Goal: Check status: Check status

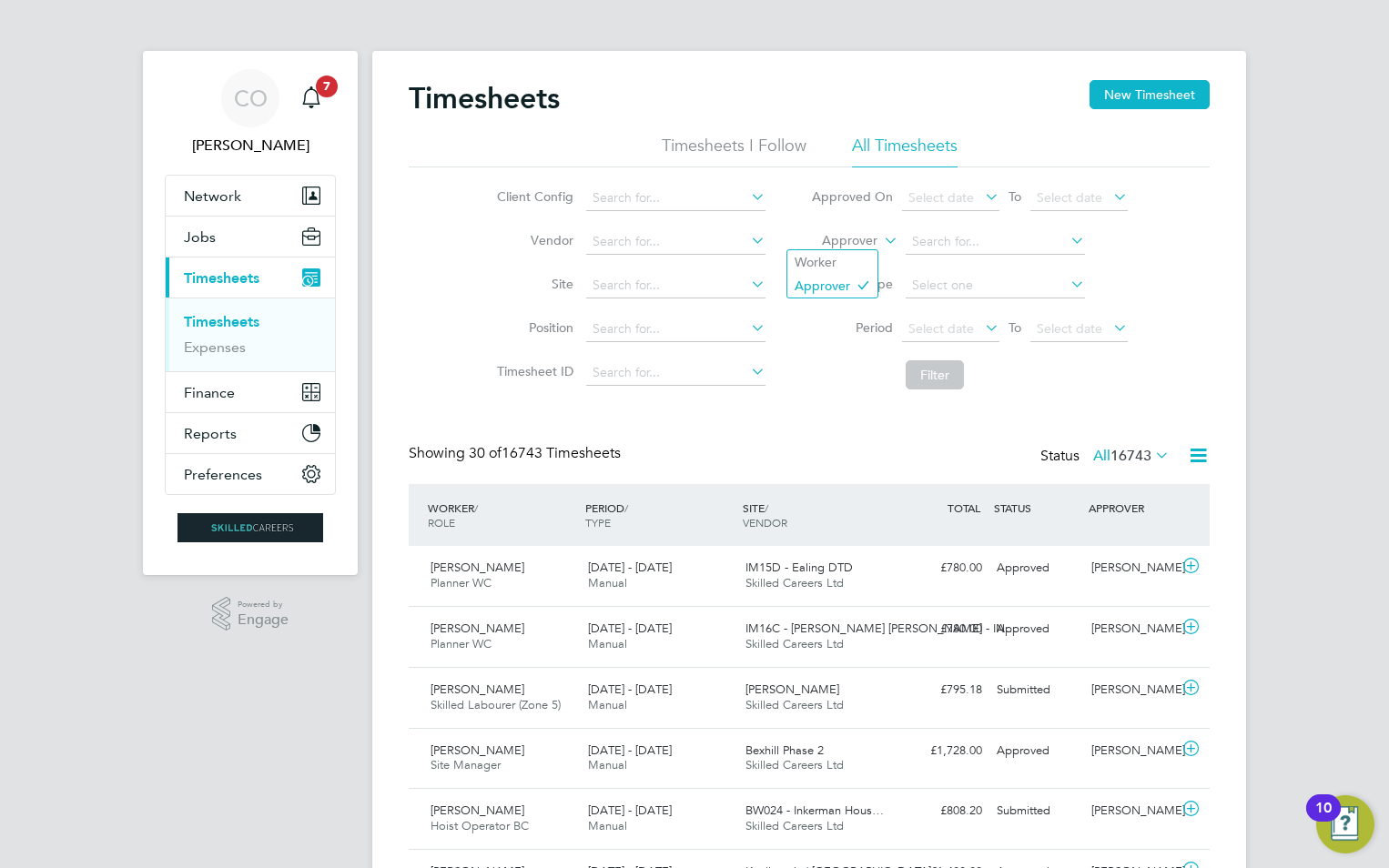
click at [874, 237] on label "Approver" at bounding box center [837, 241] width 82 height 19
click at [867, 259] on li "Worker" at bounding box center [832, 262] width 90 height 23
click at [931, 238] on input at bounding box center [995, 241] width 180 height 25
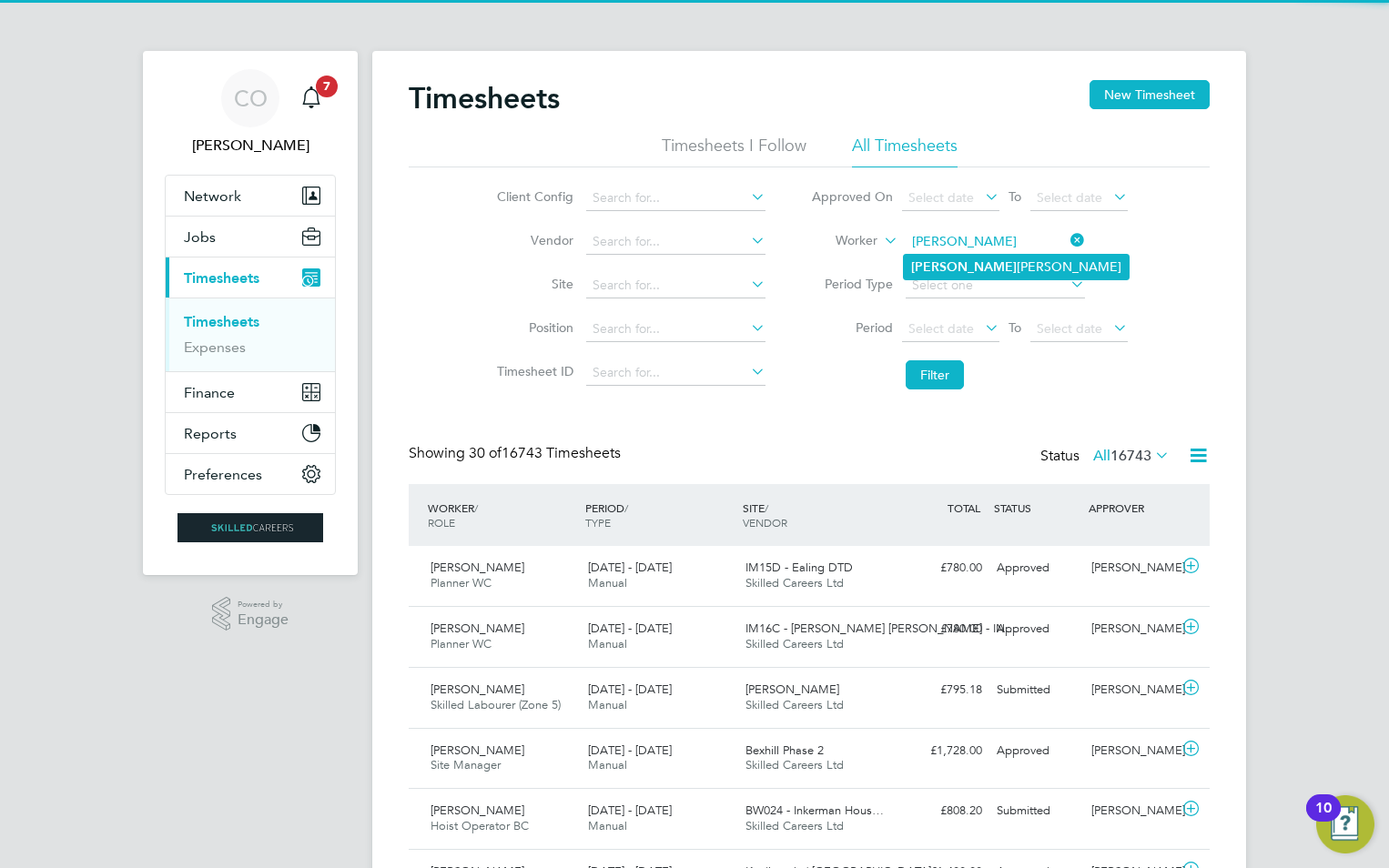
click at [948, 259] on b "[PERSON_NAME]" at bounding box center [963, 266] width 105 height 16
type input "[PERSON_NAME]"
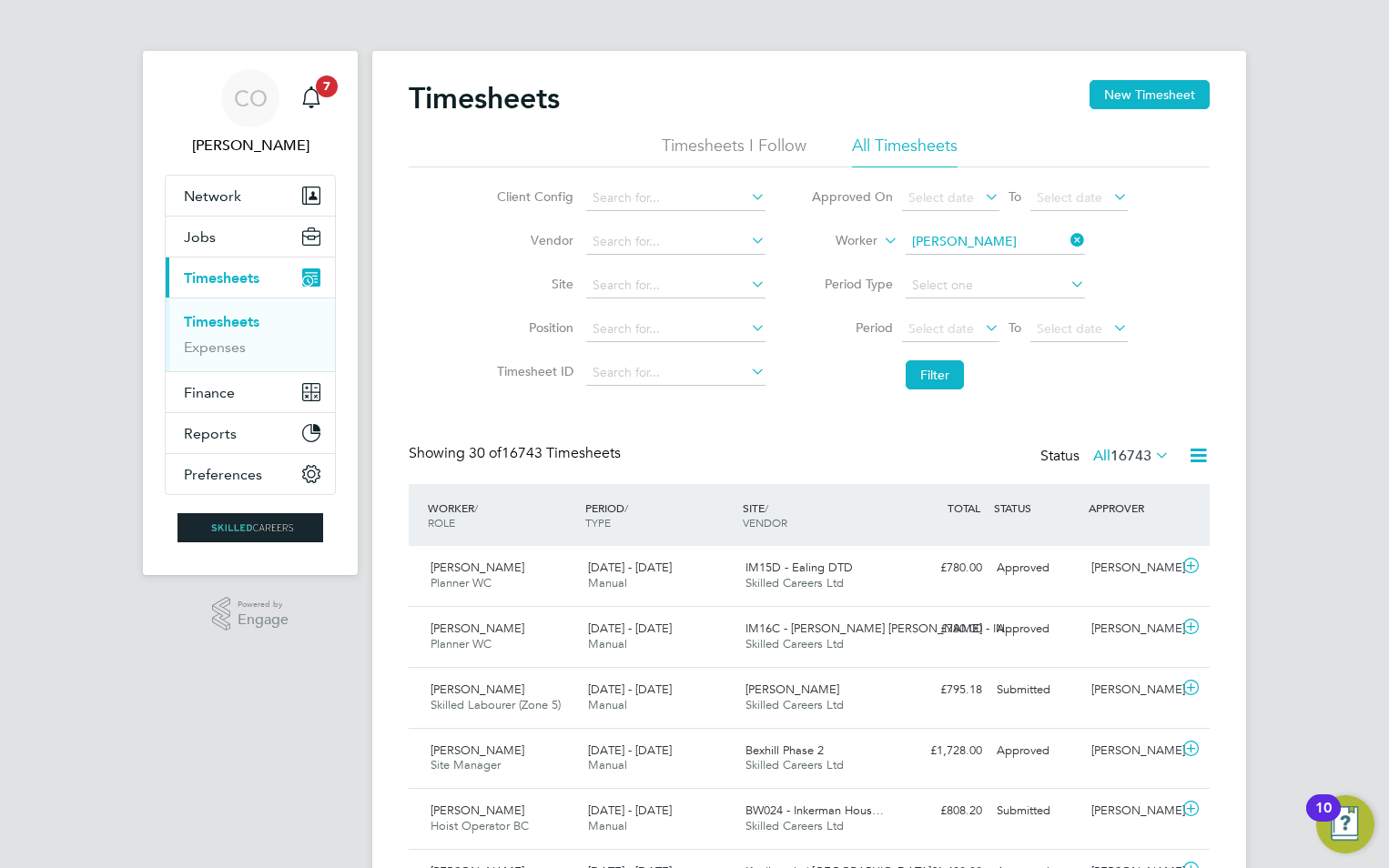
click at [948, 358] on li "Filter" at bounding box center [969, 374] width 362 height 47
click at [945, 374] on button "Filter" at bounding box center [934, 374] width 59 height 29
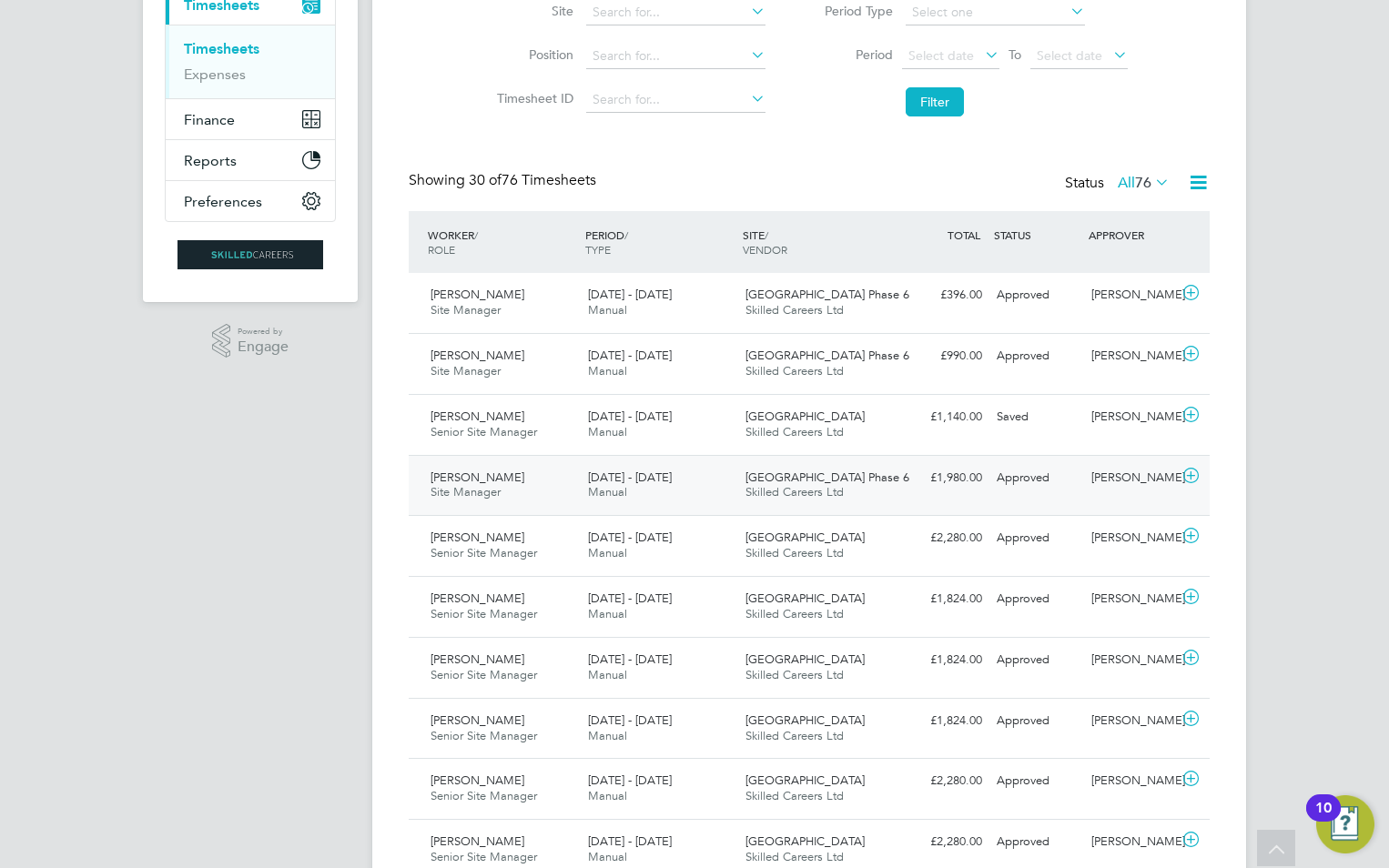
click at [745, 491] on span "Skilled Careers Ltd" at bounding box center [795, 492] width 99 height 16
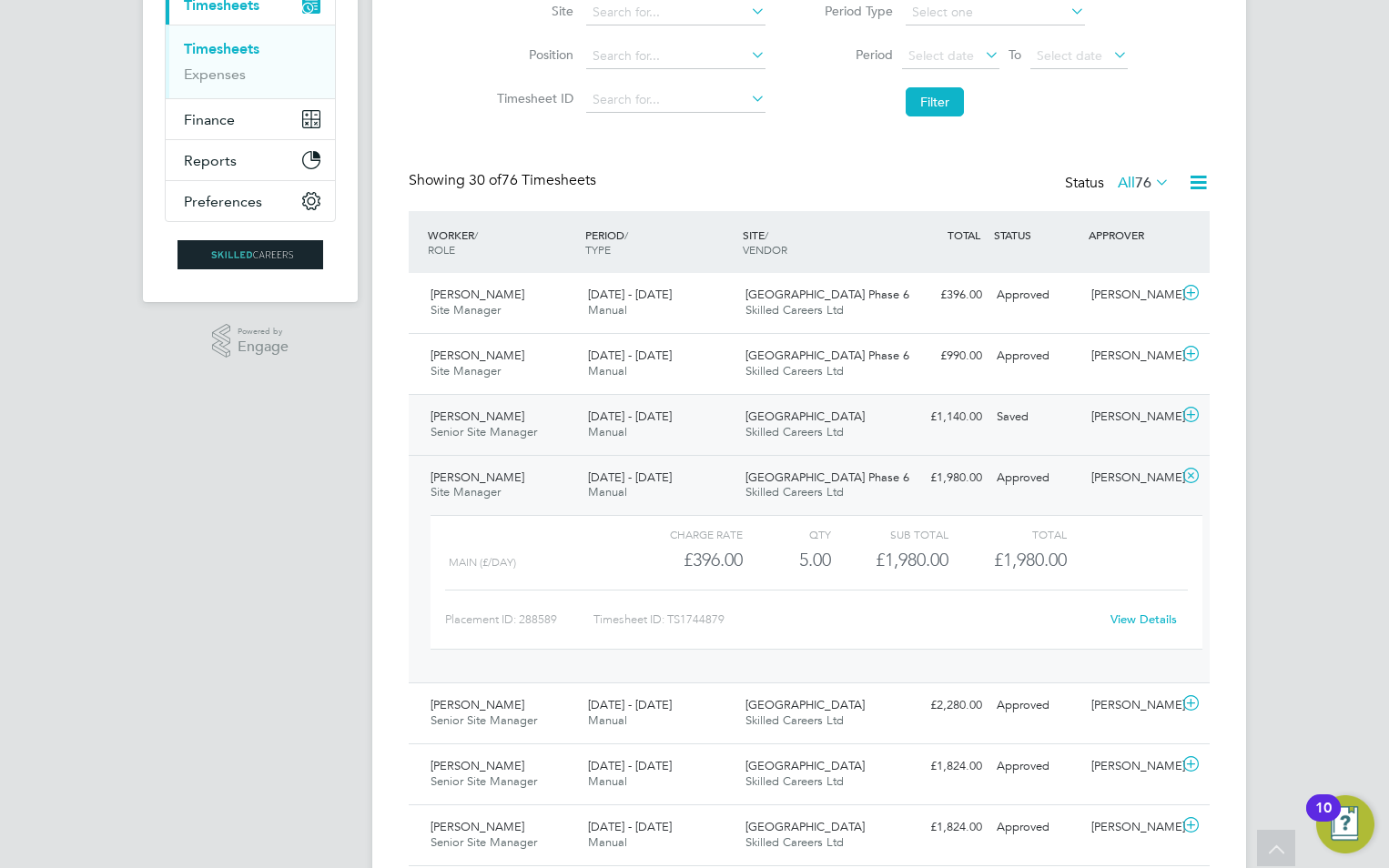
click at [757, 441] on div "[GEOGRAPHIC_DATA] Skilled Careers Ltd" at bounding box center [816, 425] width 157 height 46
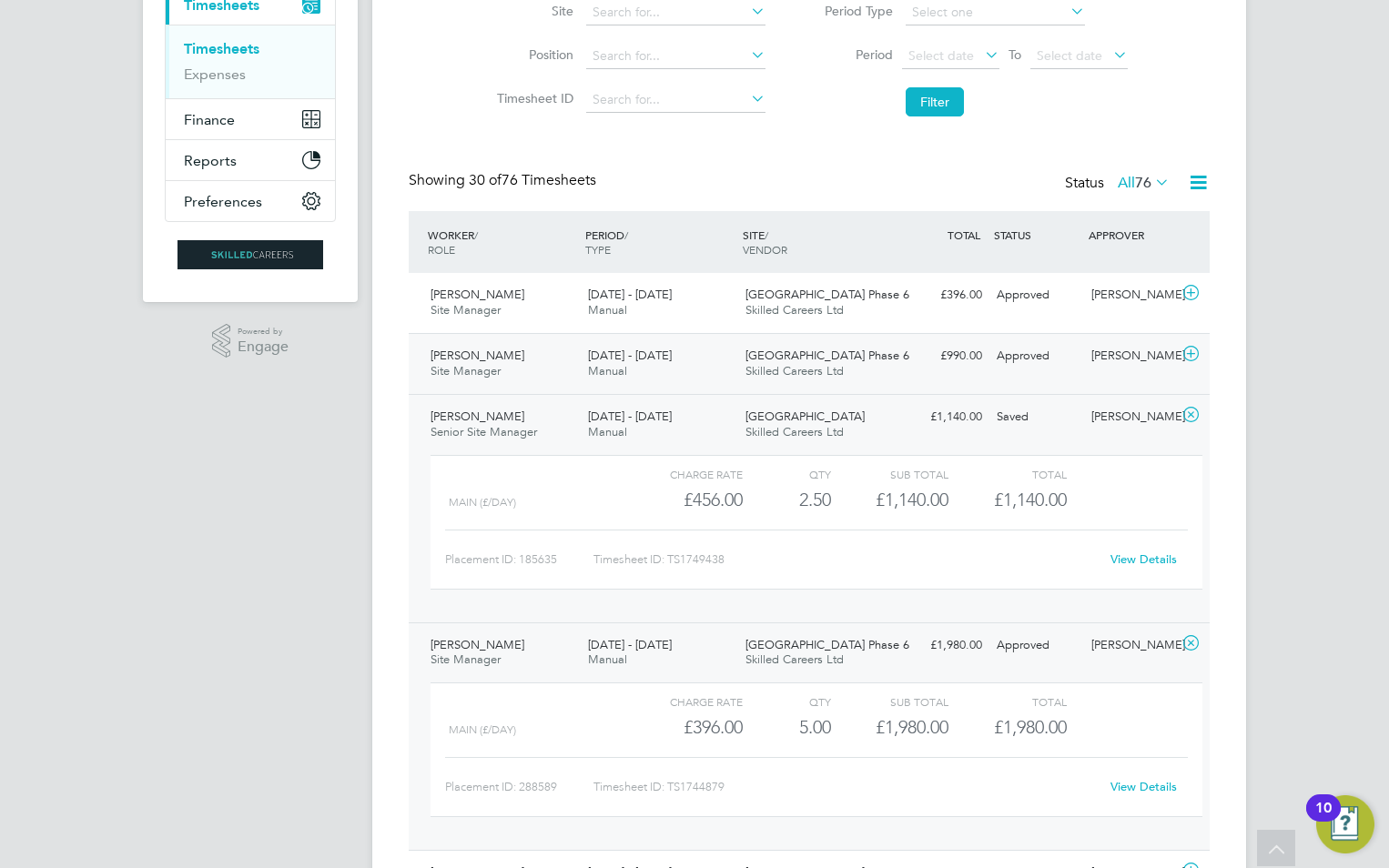
click at [760, 377] on span "Skilled Careers Ltd" at bounding box center [795, 371] width 99 height 16
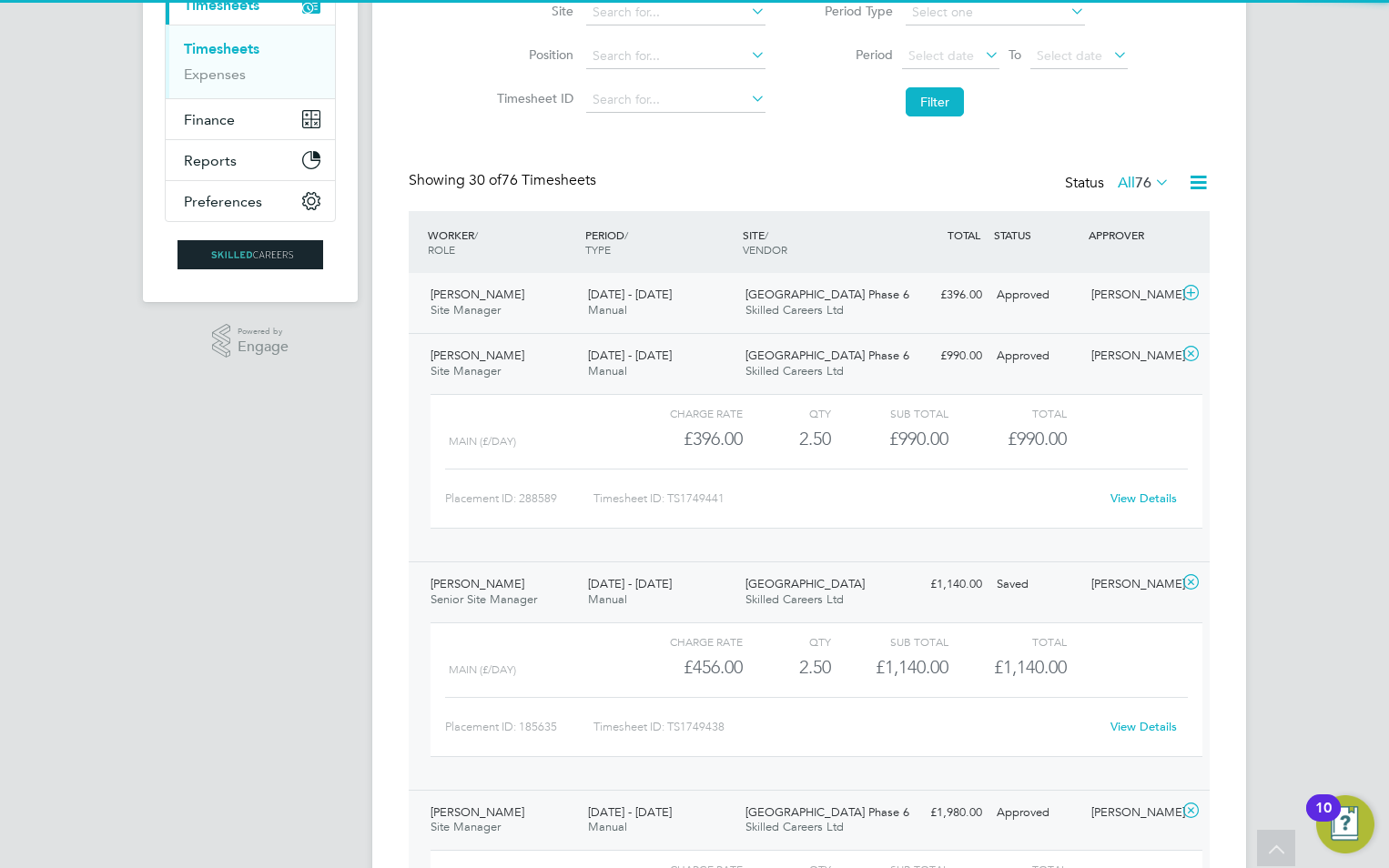
click at [772, 317] on span "Skilled Careers Ltd" at bounding box center [795, 309] width 99 height 16
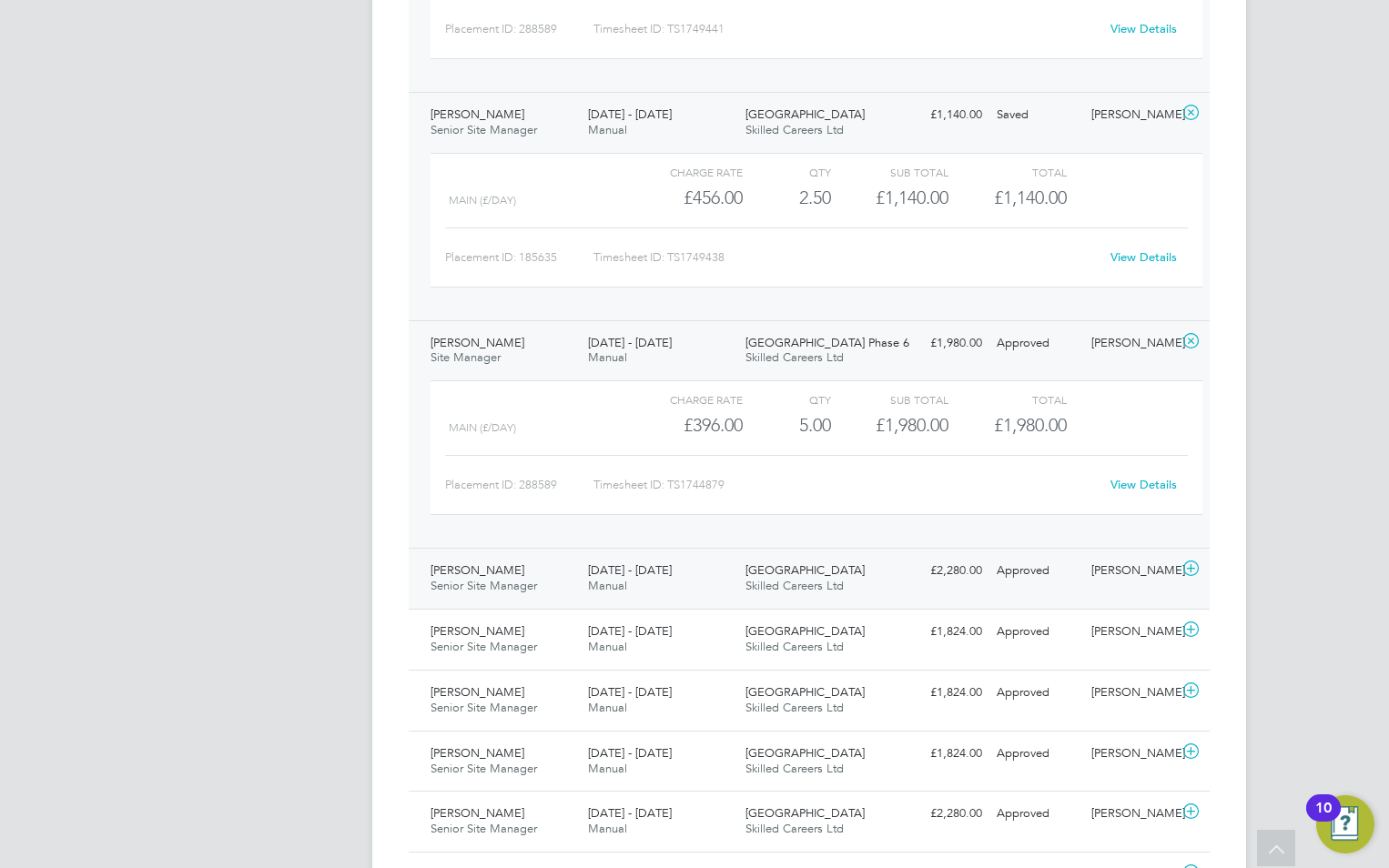
click at [837, 578] on div "[GEOGRAPHIC_DATA] Skilled Careers Ltd" at bounding box center [816, 578] width 157 height 46
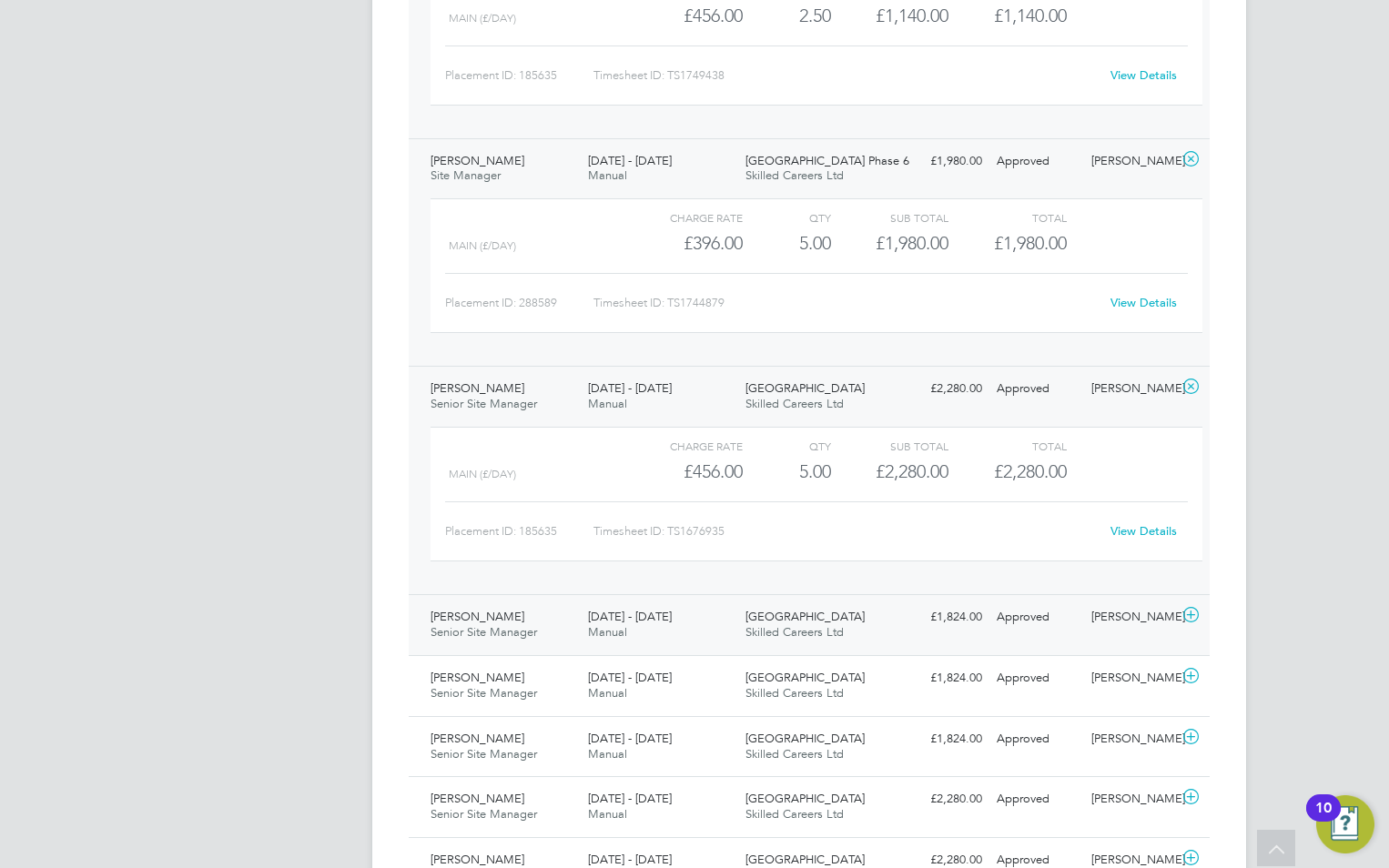
click at [824, 614] on span "[GEOGRAPHIC_DATA]" at bounding box center [805, 617] width 119 height 16
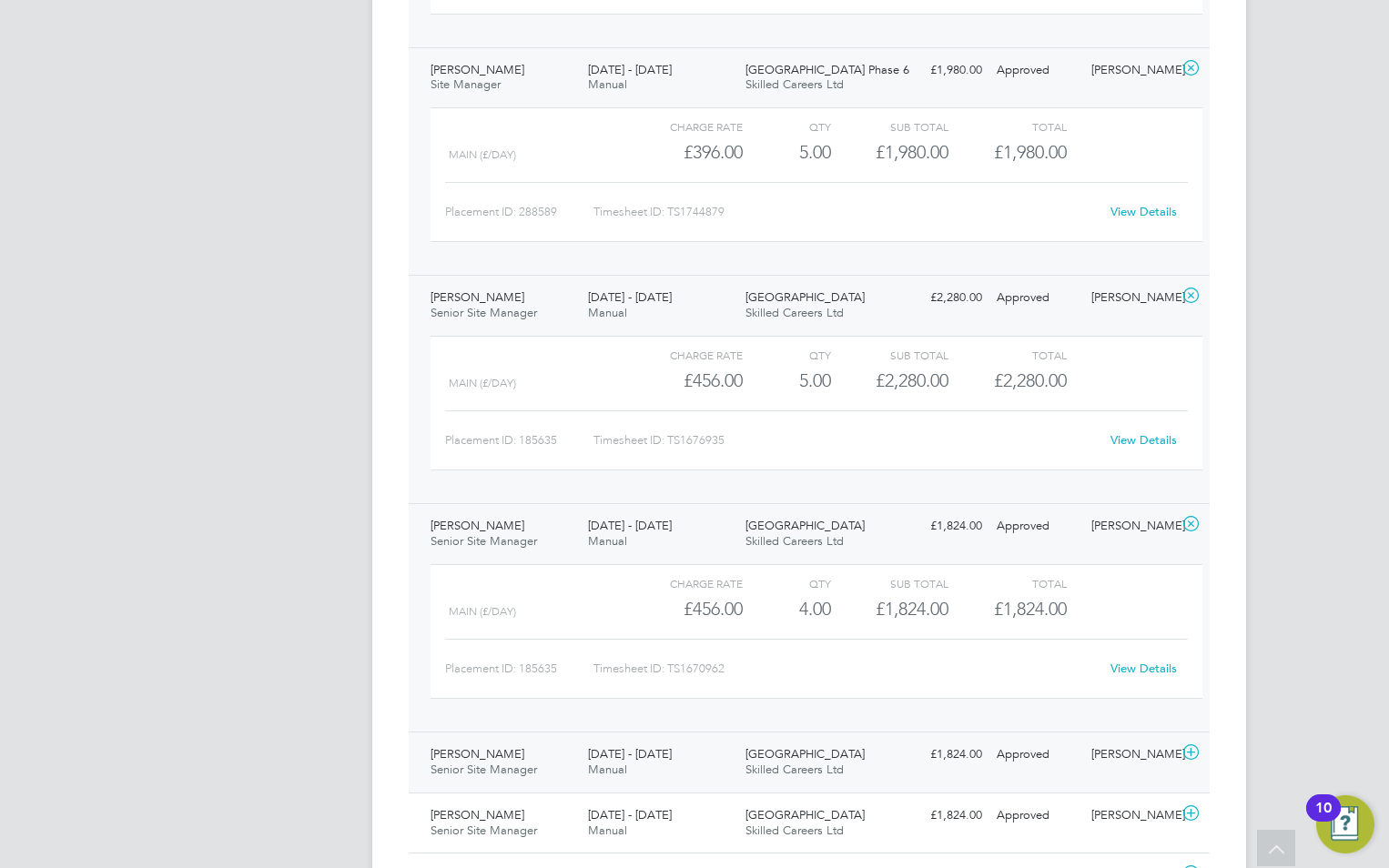
click at [811, 759] on span "[GEOGRAPHIC_DATA]" at bounding box center [805, 753] width 119 height 16
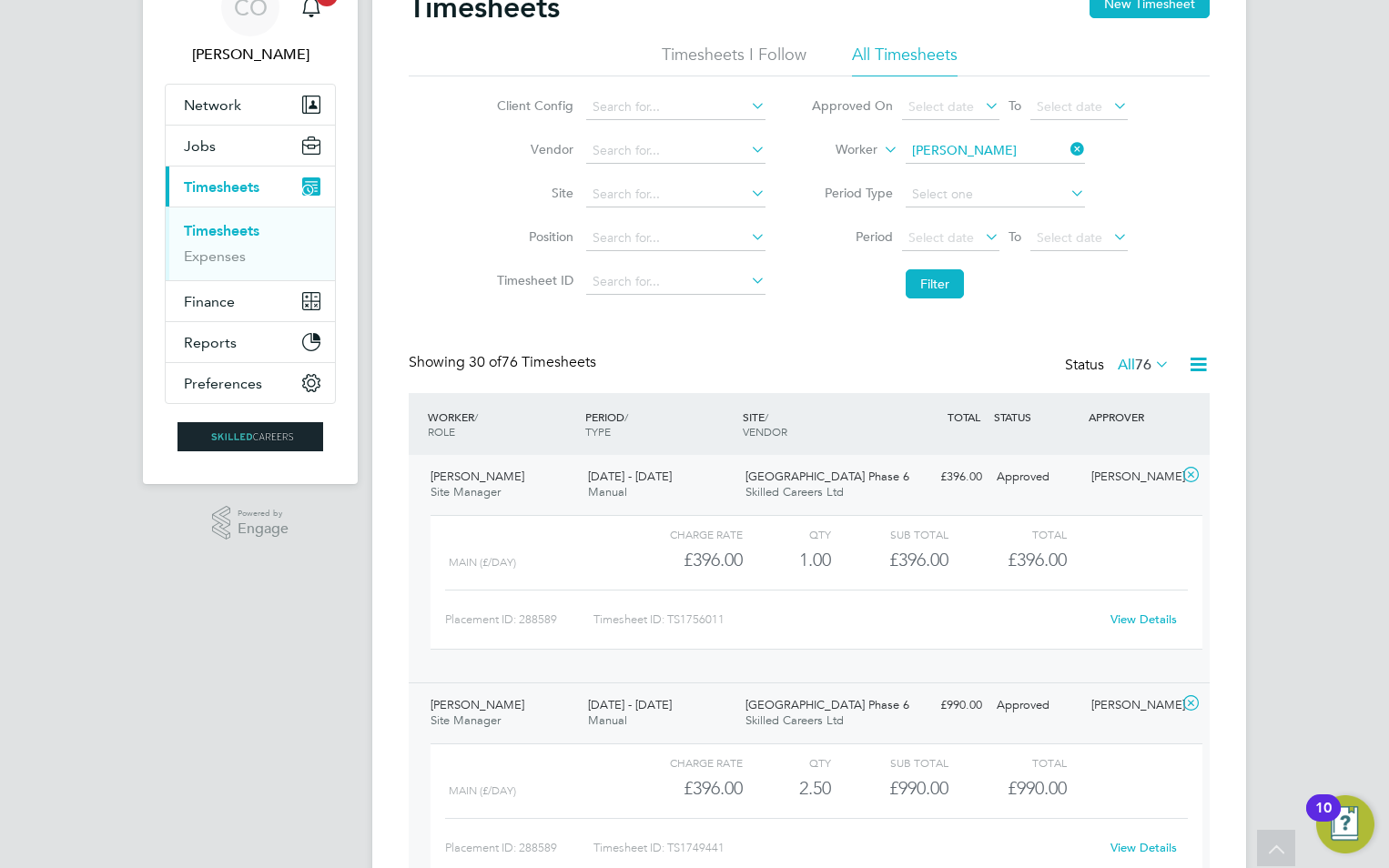
click at [1158, 615] on link "View Details" at bounding box center [1143, 619] width 66 height 16
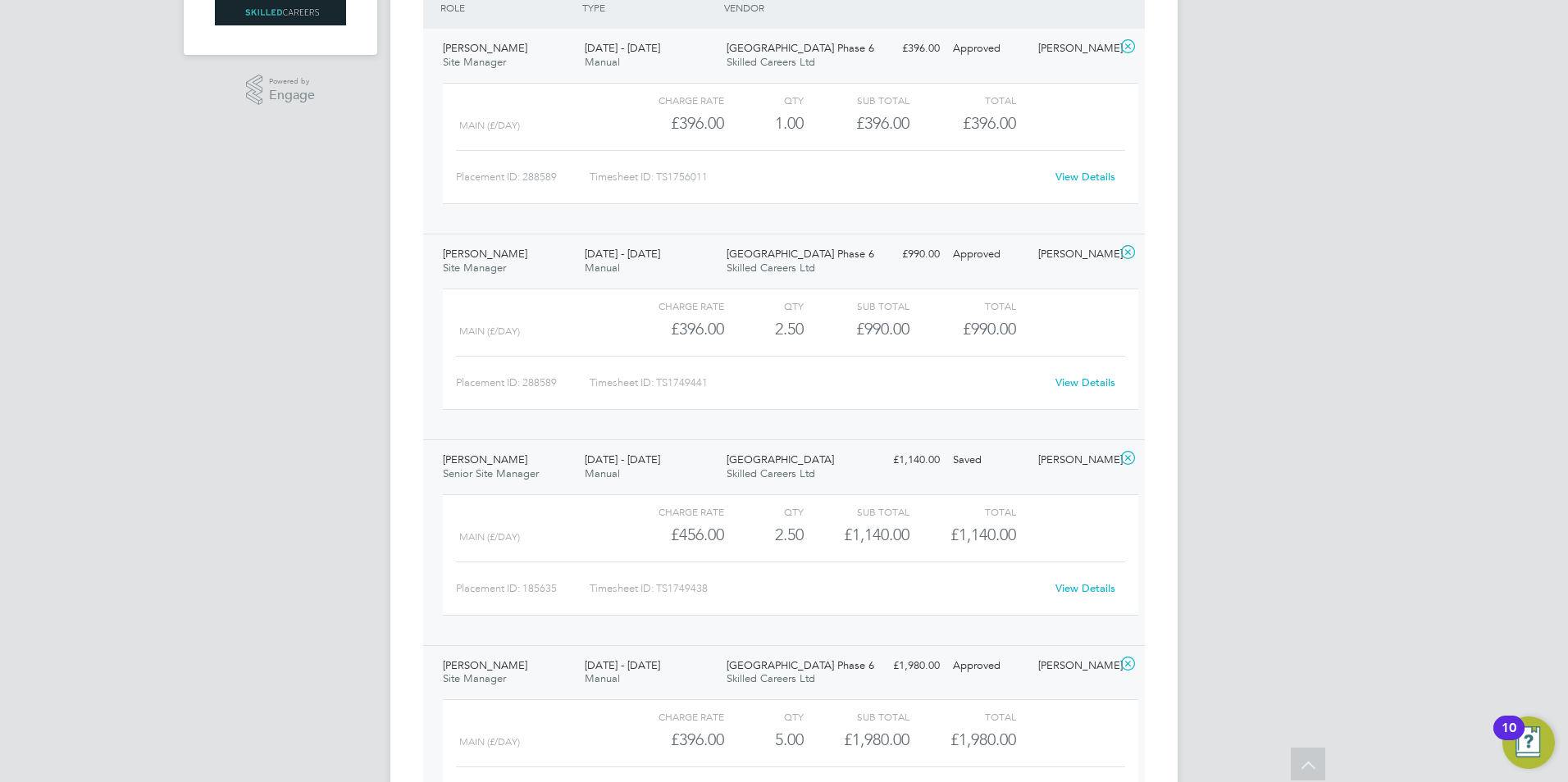
scroll to position [492, 0]
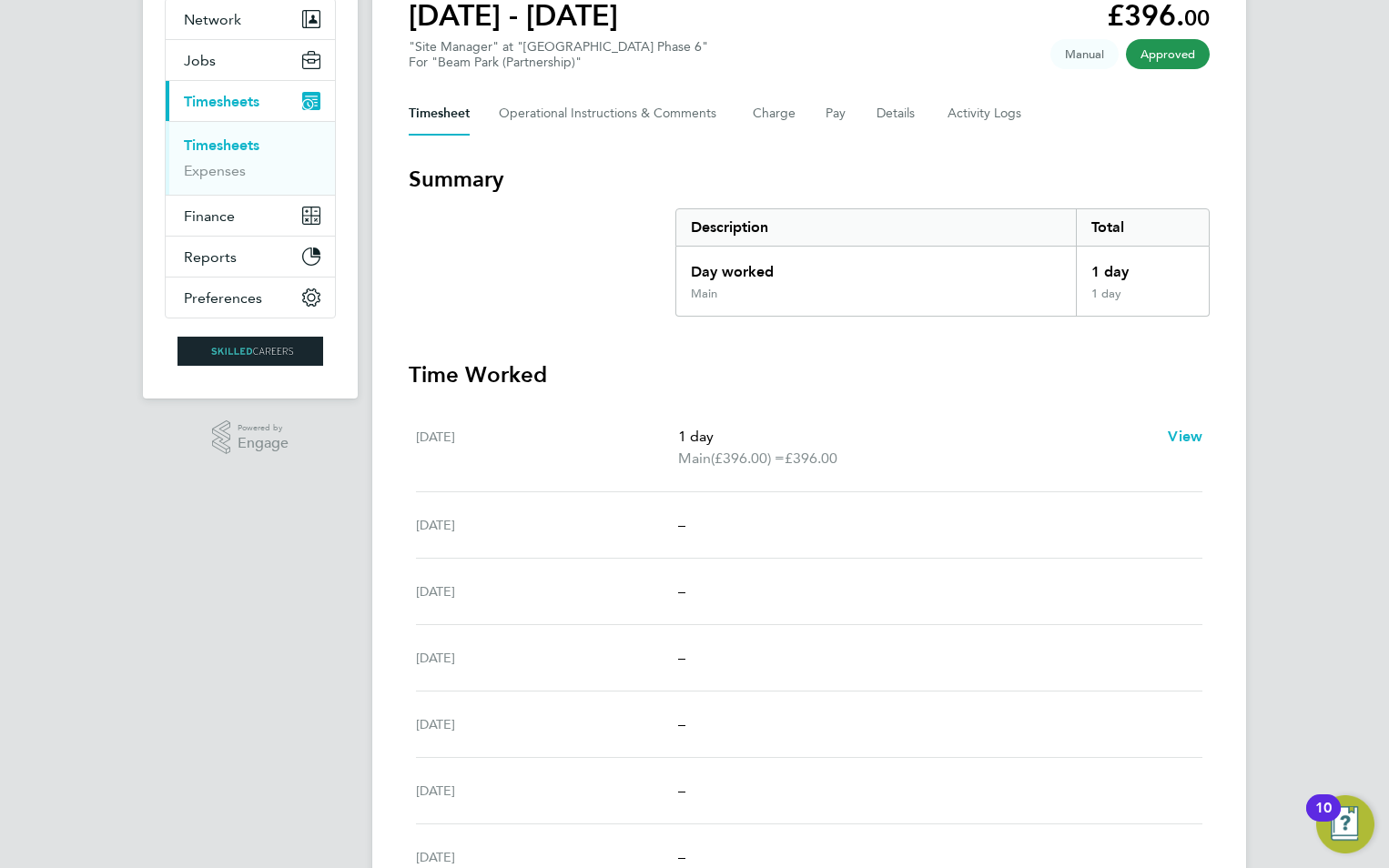
scroll to position [91, 0]
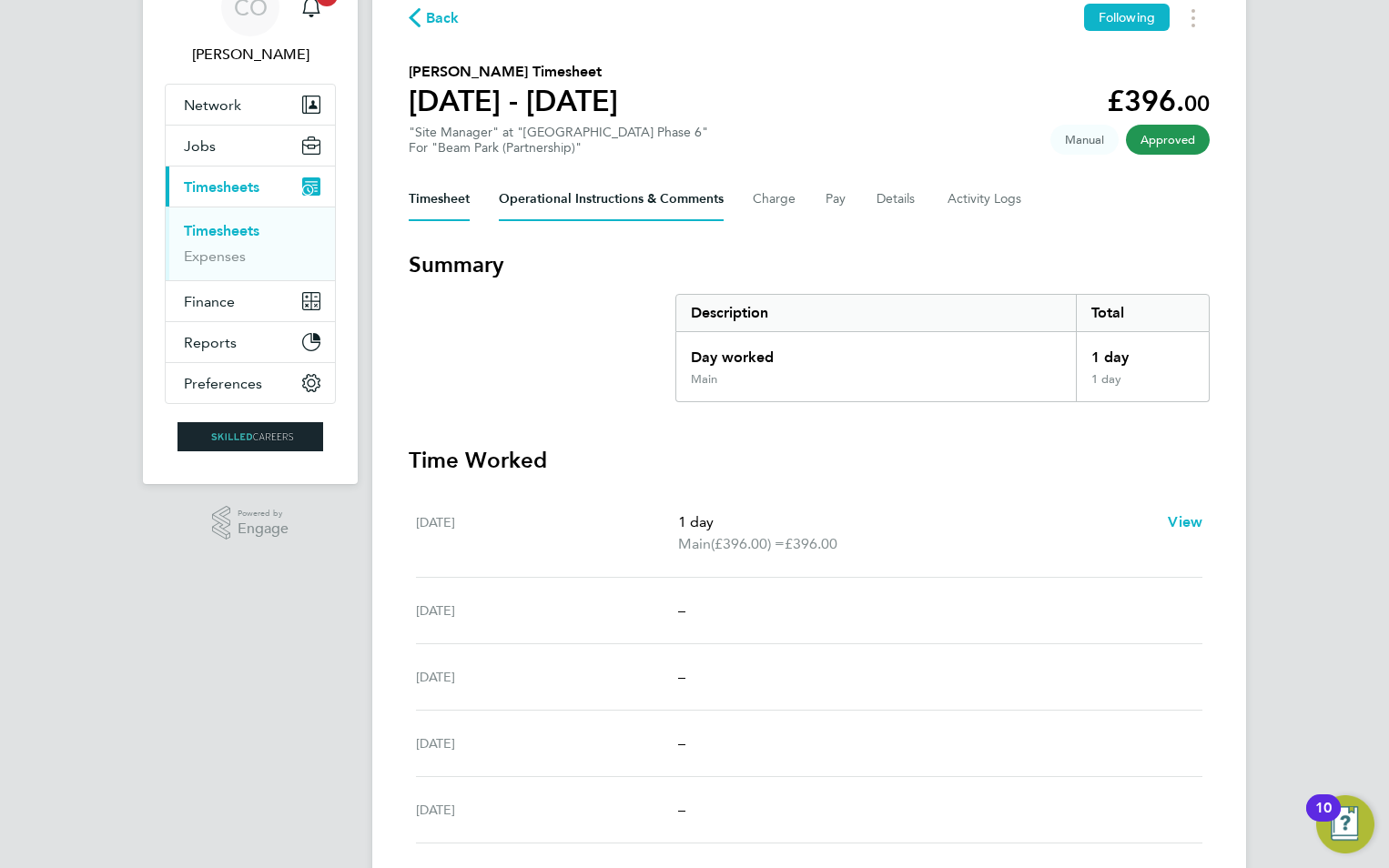
click at [588, 199] on Comments-tab "Operational Instructions & Comments" at bounding box center [610, 199] width 225 height 44
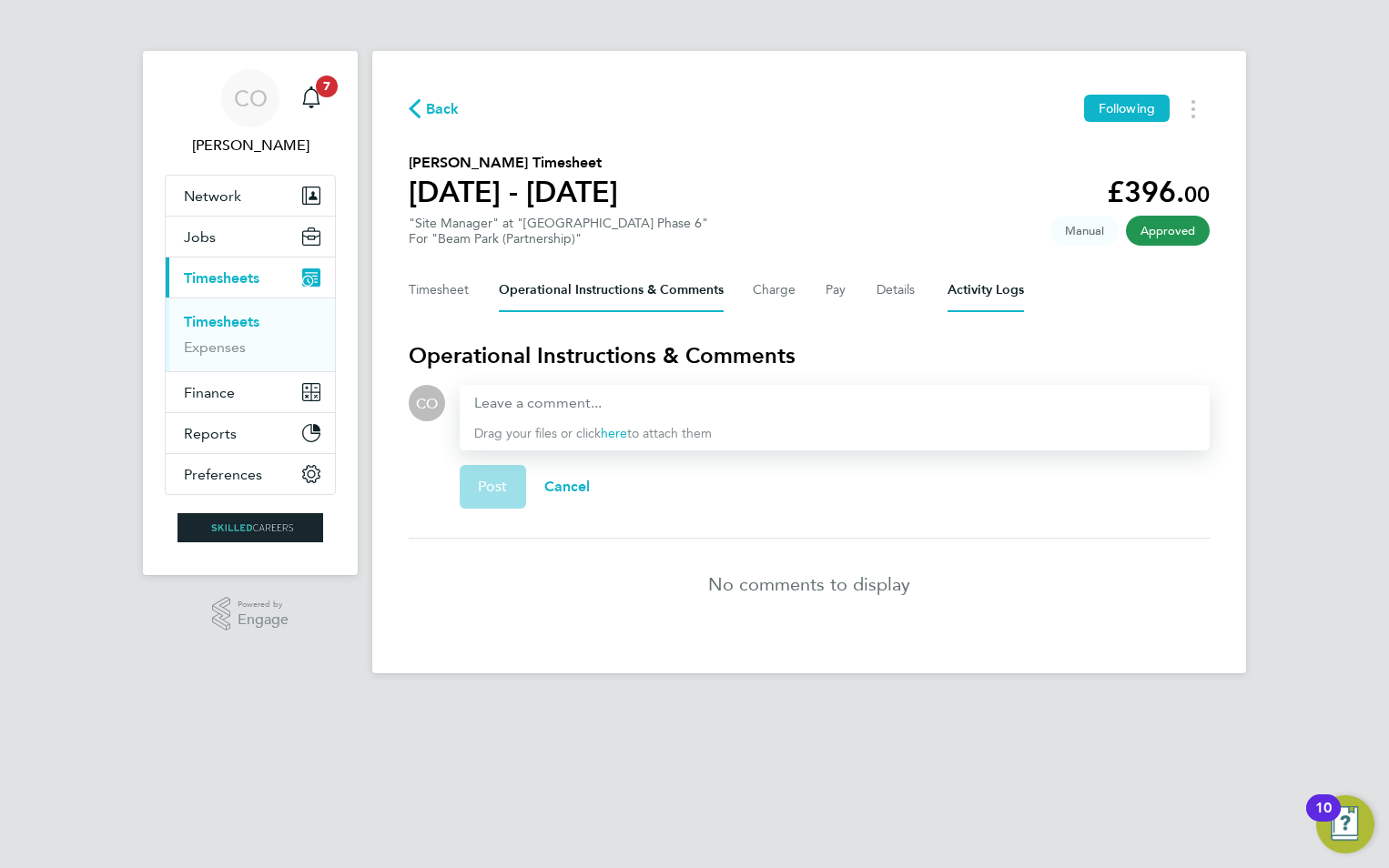
click at [1012, 296] on Logs-tab "Activity Logs" at bounding box center [986, 290] width 76 height 44
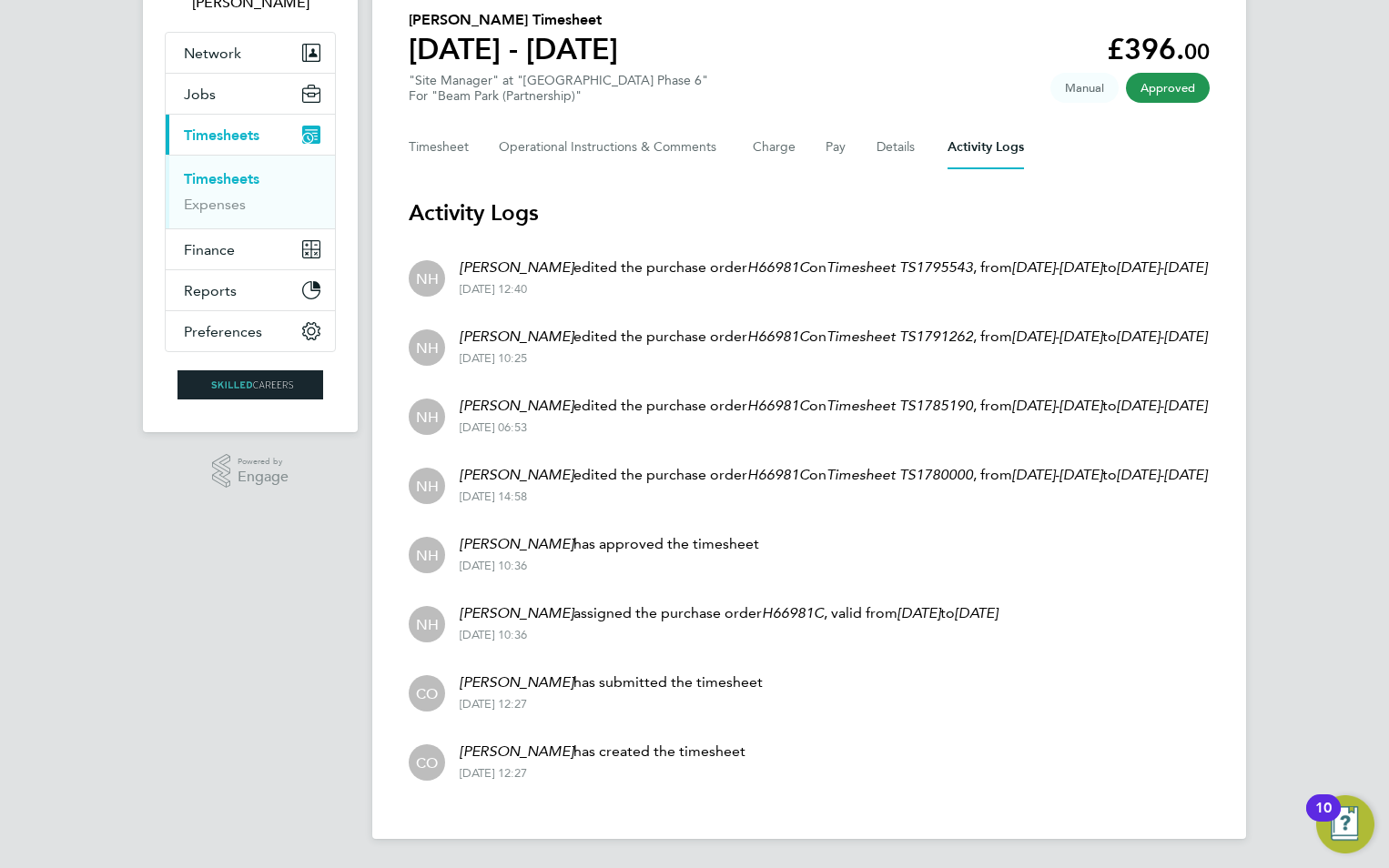
scroll to position [230, 0]
click at [447, 126] on button "Timesheet" at bounding box center [439, 147] width 61 height 44
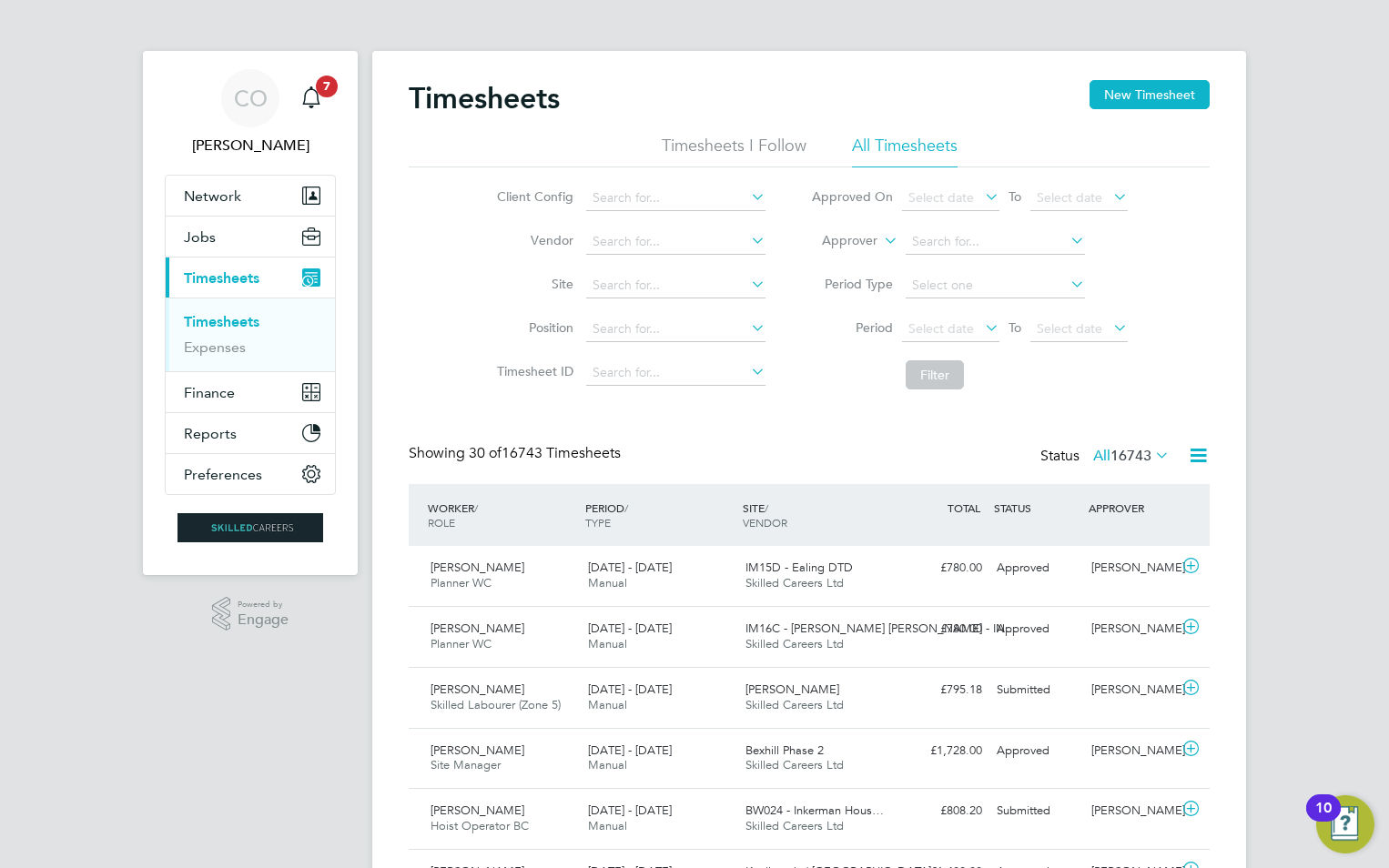
click at [880, 239] on icon at bounding box center [880, 236] width 0 height 17
click at [864, 258] on li "Worker" at bounding box center [832, 262] width 90 height 23
click at [961, 243] on input at bounding box center [995, 241] width 180 height 25
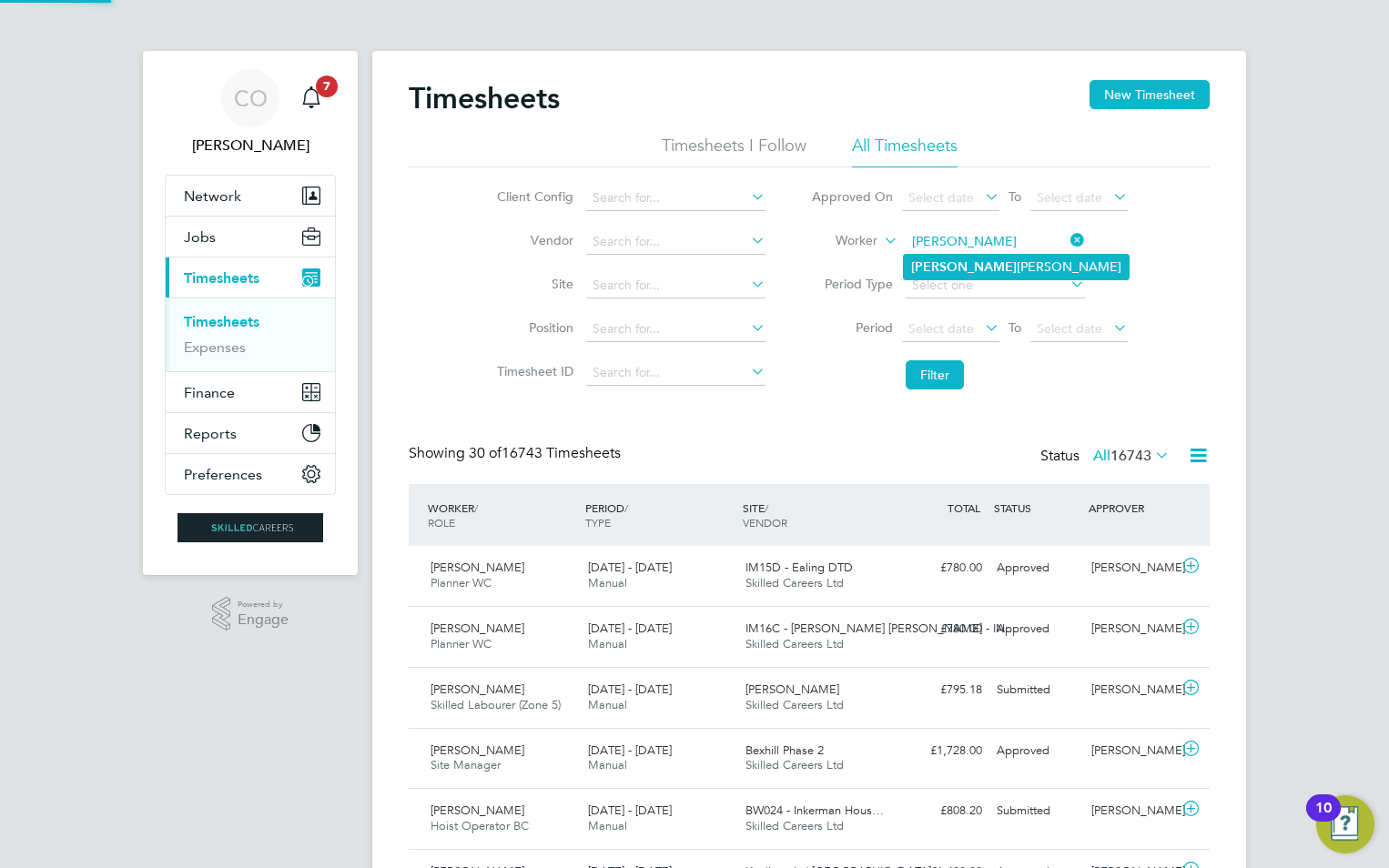
click at [974, 262] on li "Edgaras Tamasauskas" at bounding box center [1015, 267] width 225 height 24
type input "Edgaras Tamasauskas"
click at [929, 378] on button "Filter" at bounding box center [934, 374] width 59 height 29
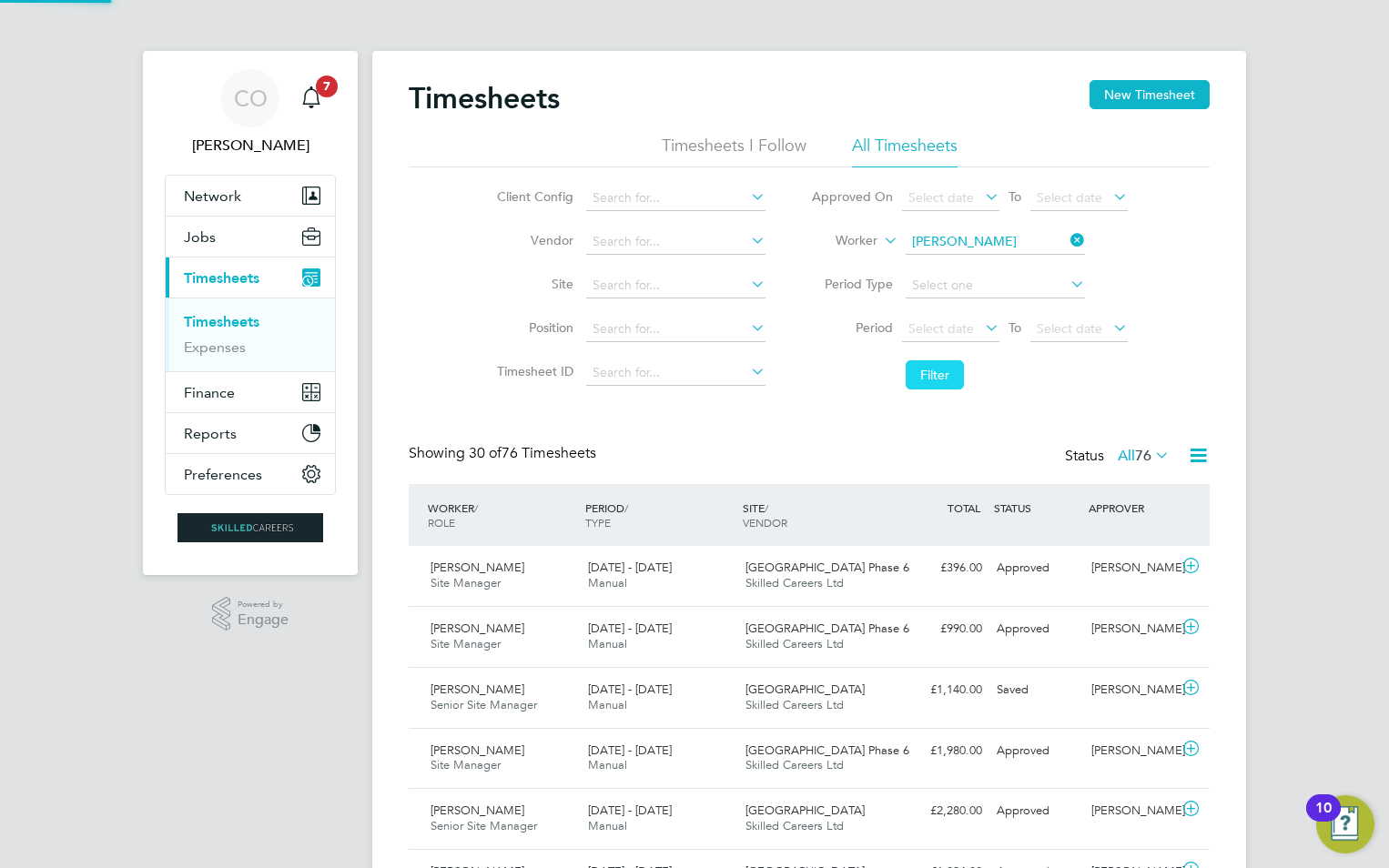
scroll to position [47, 158]
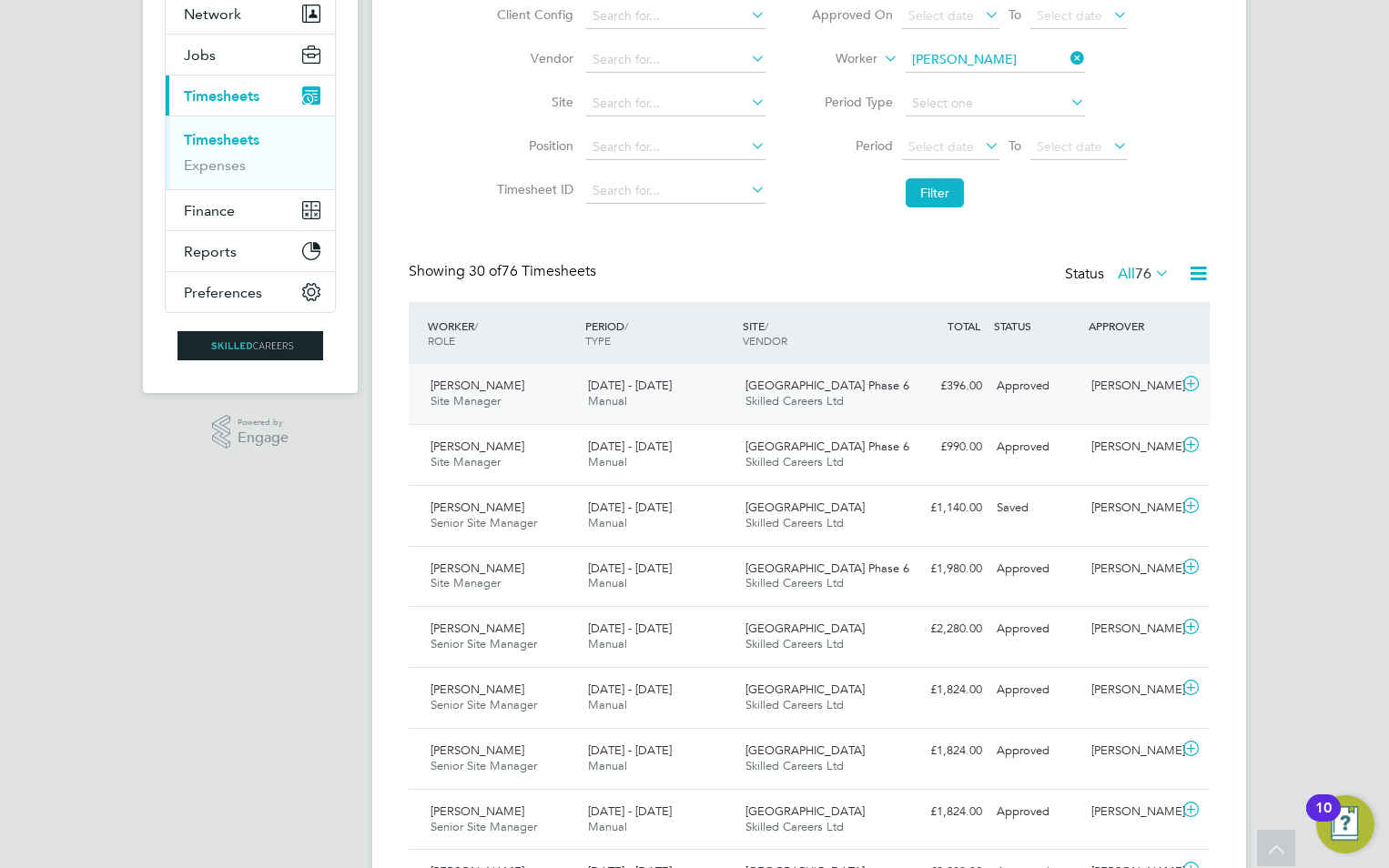
click at [626, 405] on span "Manual" at bounding box center [607, 400] width 39 height 16
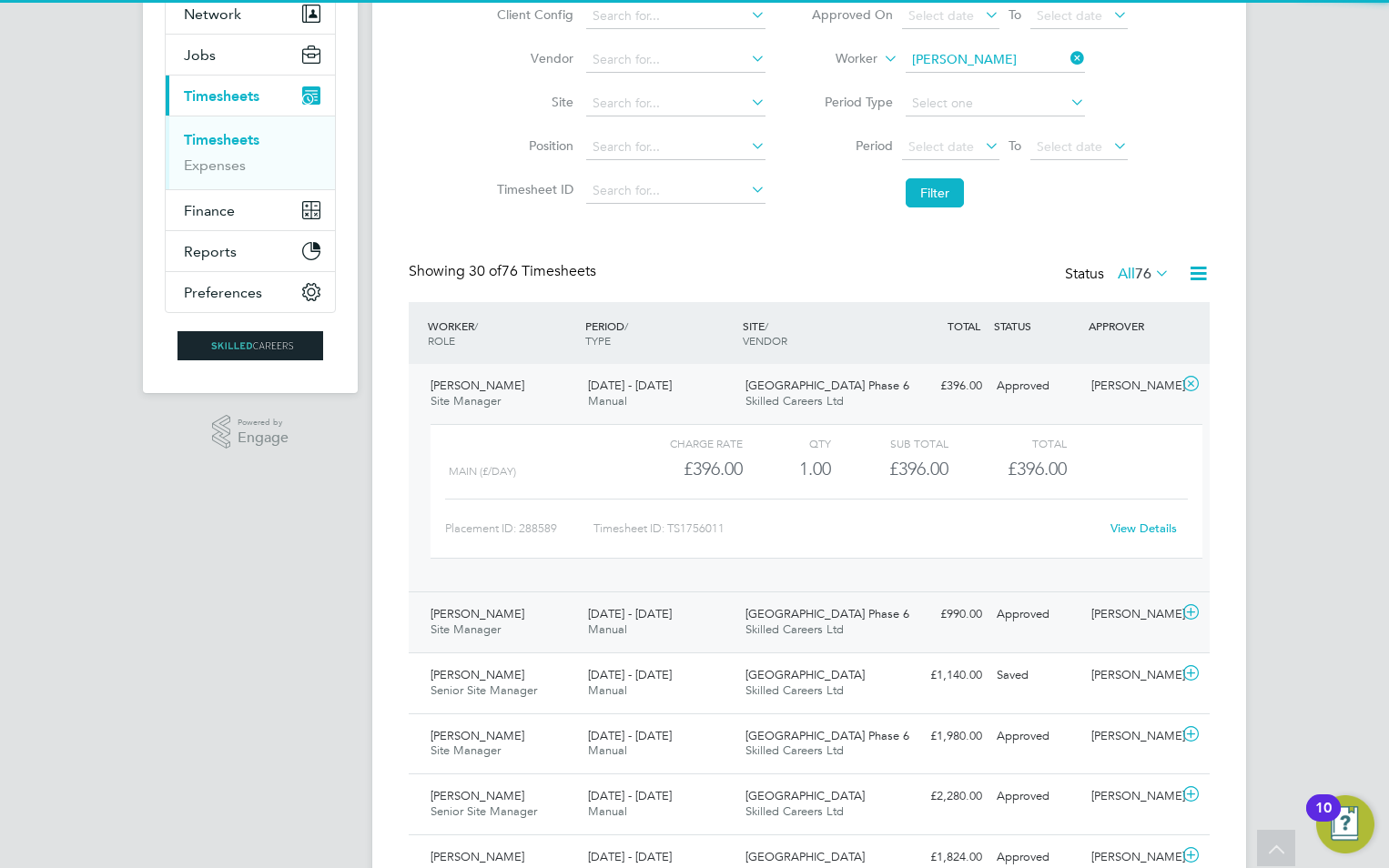
click at [655, 634] on div "26 May - 1 Jun 2025 Manual" at bounding box center [659, 622] width 157 height 46
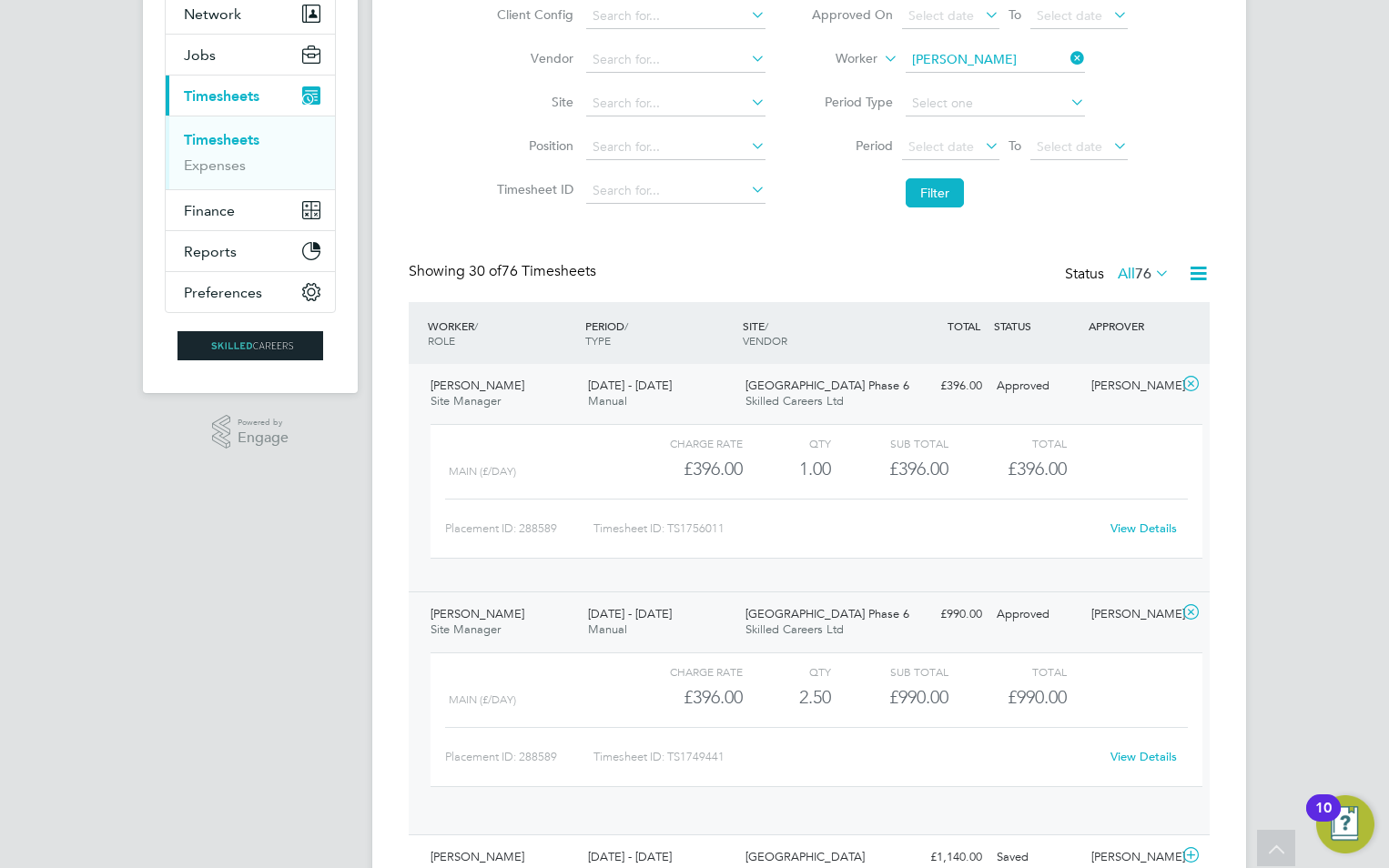
drag, startPoint x: 654, startPoint y: 687, endPoint x: 656, endPoint y: 699, distance: 12.2
click at [654, 693] on div "£396.00" at bounding box center [684, 698] width 117 height 30
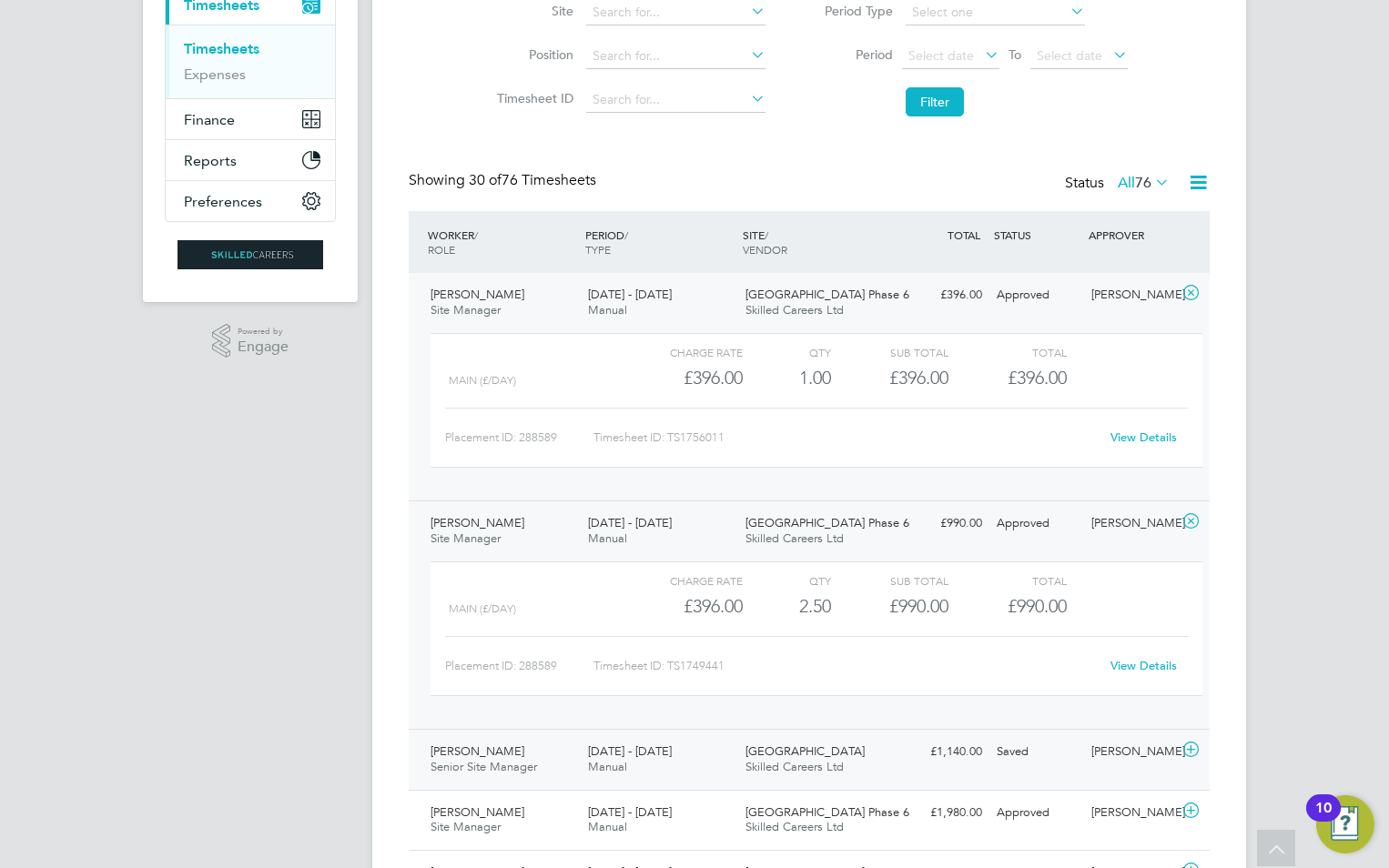
click at [661, 766] on div "26 May - 1 Jun 2025 Manual" at bounding box center [659, 760] width 157 height 46
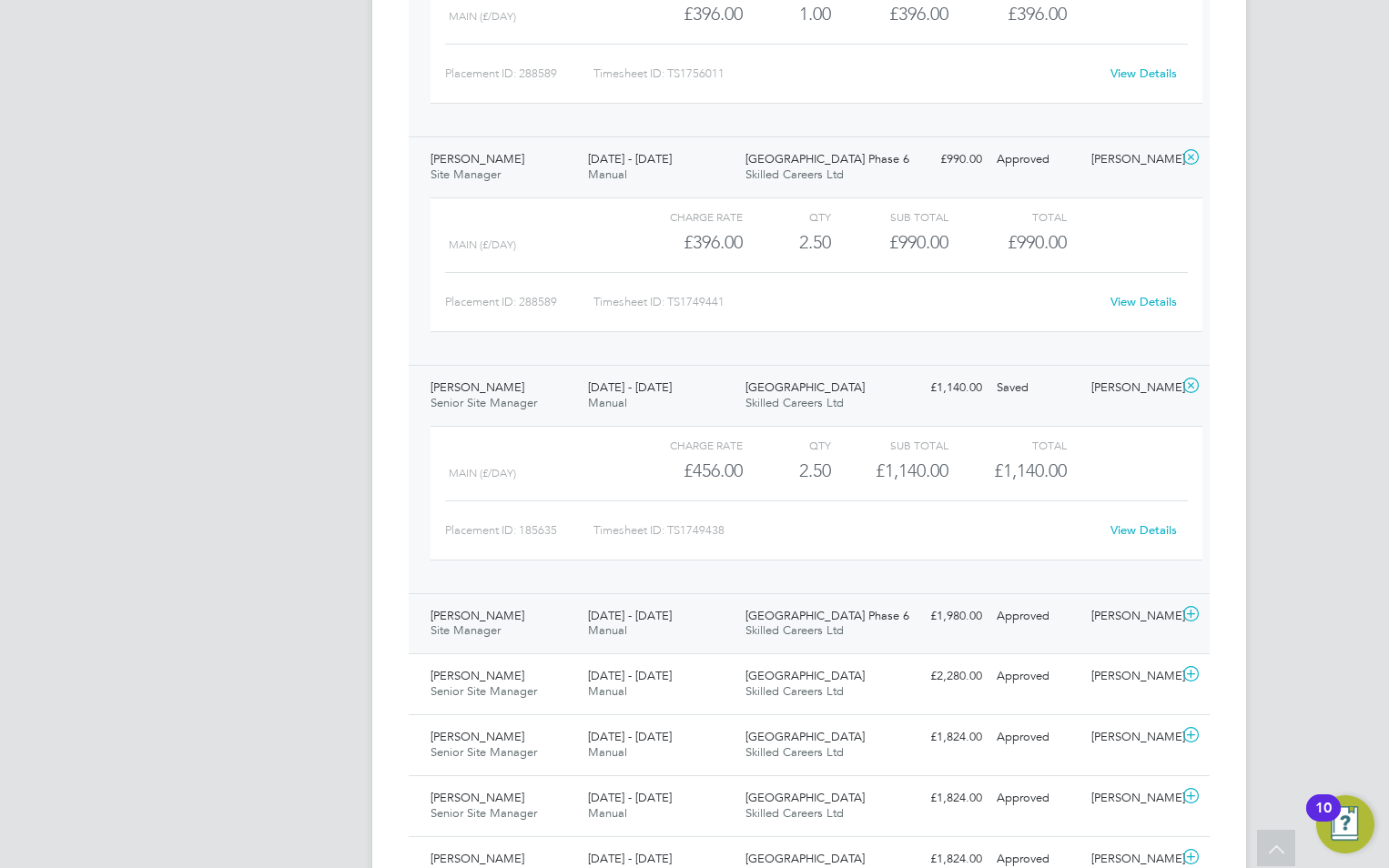
click at [747, 640] on div "Beam Park Phase 6 Skilled Careers Ltd" at bounding box center [816, 624] width 157 height 46
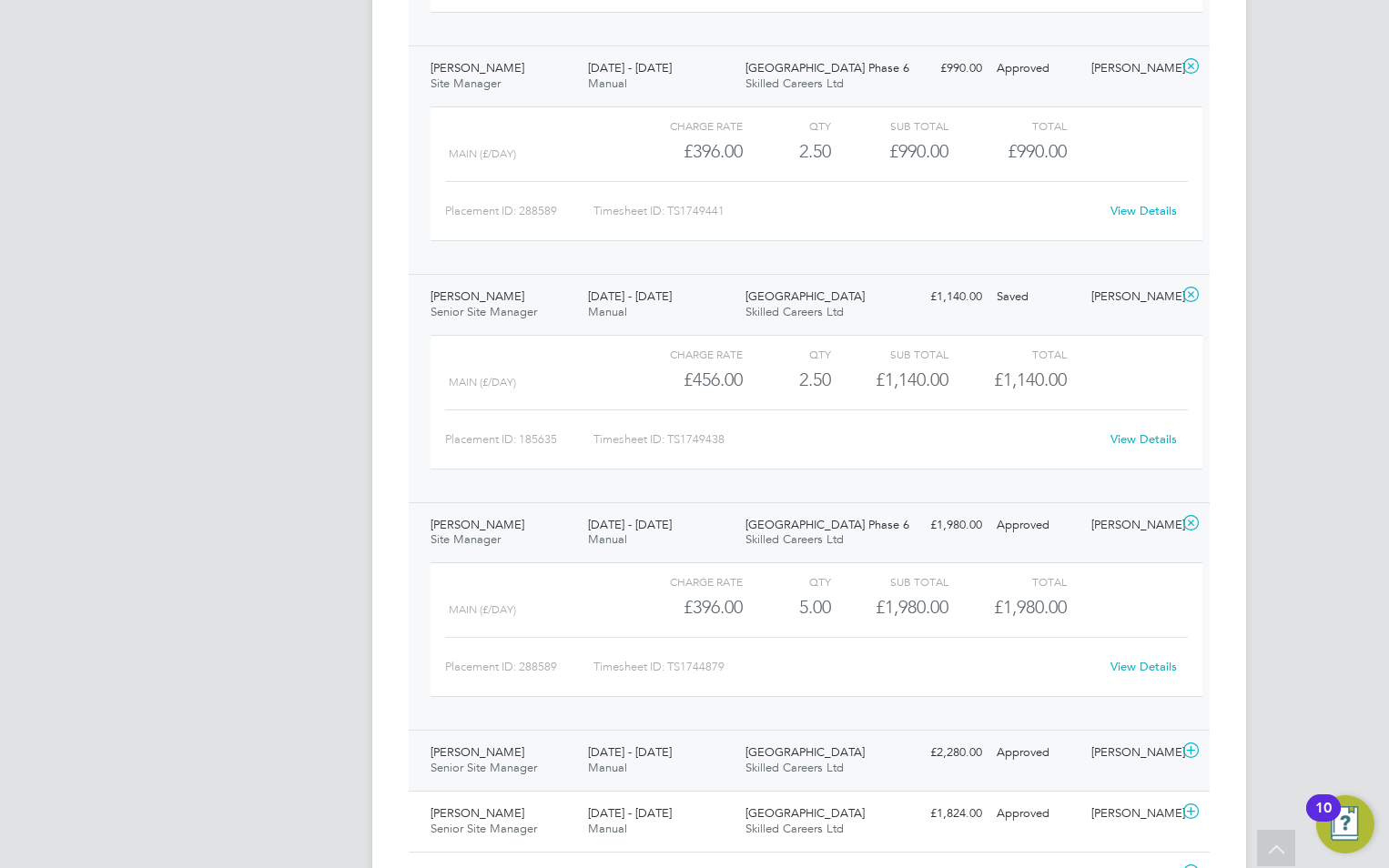
click at [713, 756] on div "24 Feb - 2 Mar 2025 Manual" at bounding box center [659, 760] width 157 height 46
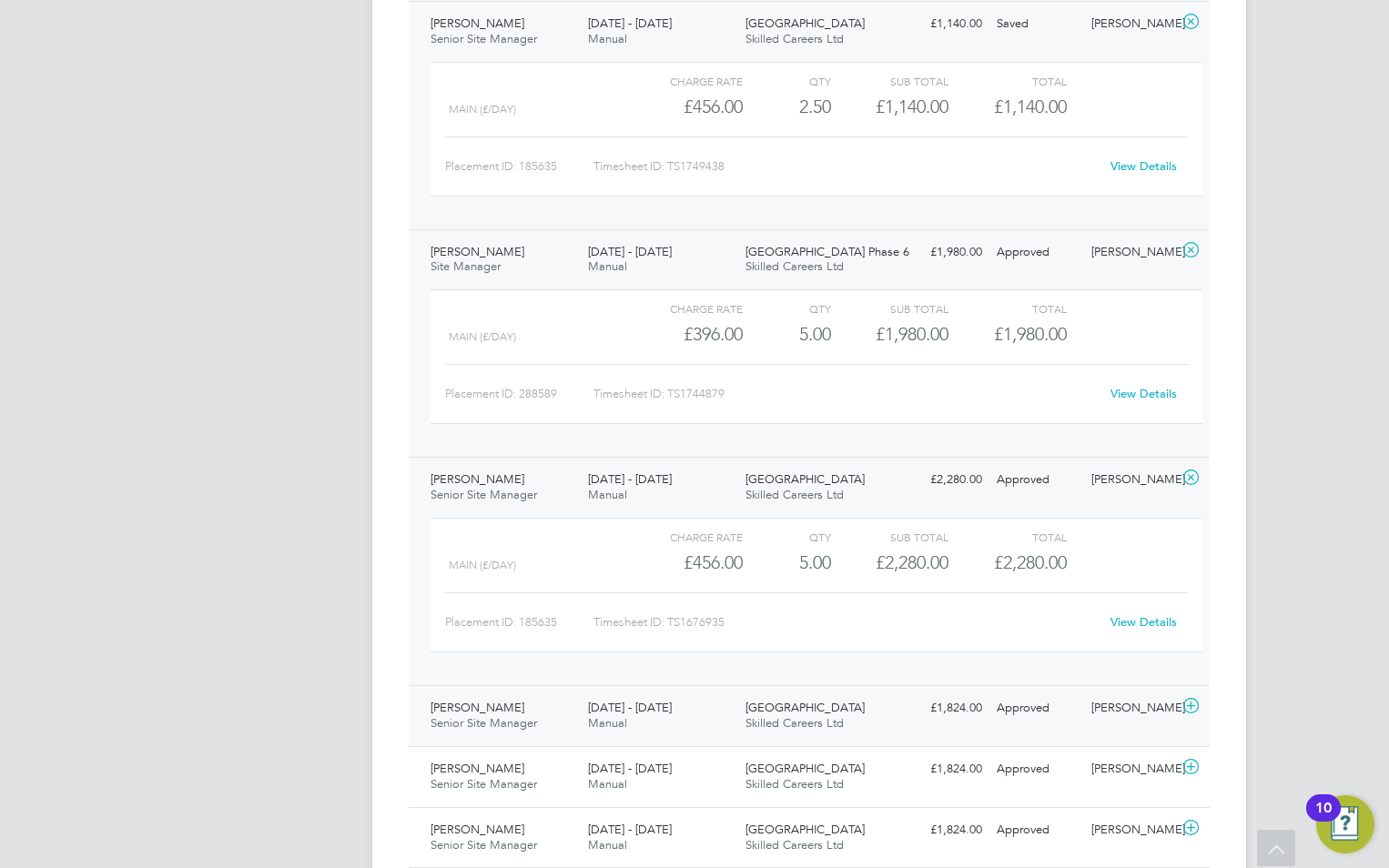
click at [711, 740] on div "Edgaras Tamasauskas Senior Site Manager 17 - 23 Feb 2025 17 - 23 Feb 2025 Manua…" at bounding box center [810, 715] width 801 height 61
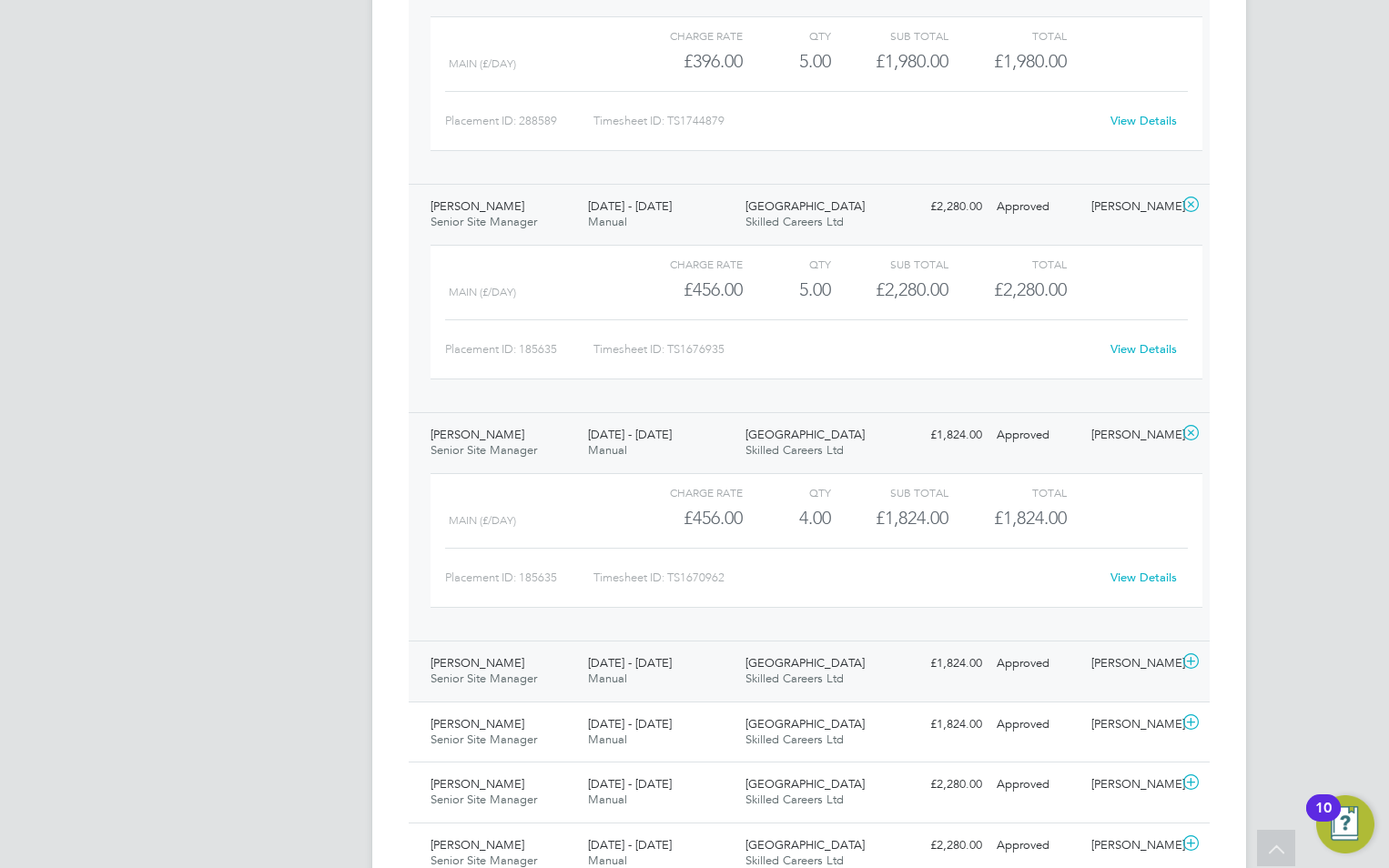
click at [680, 655] on div "10 - 16 Feb 2025 Manual" at bounding box center [659, 671] width 157 height 46
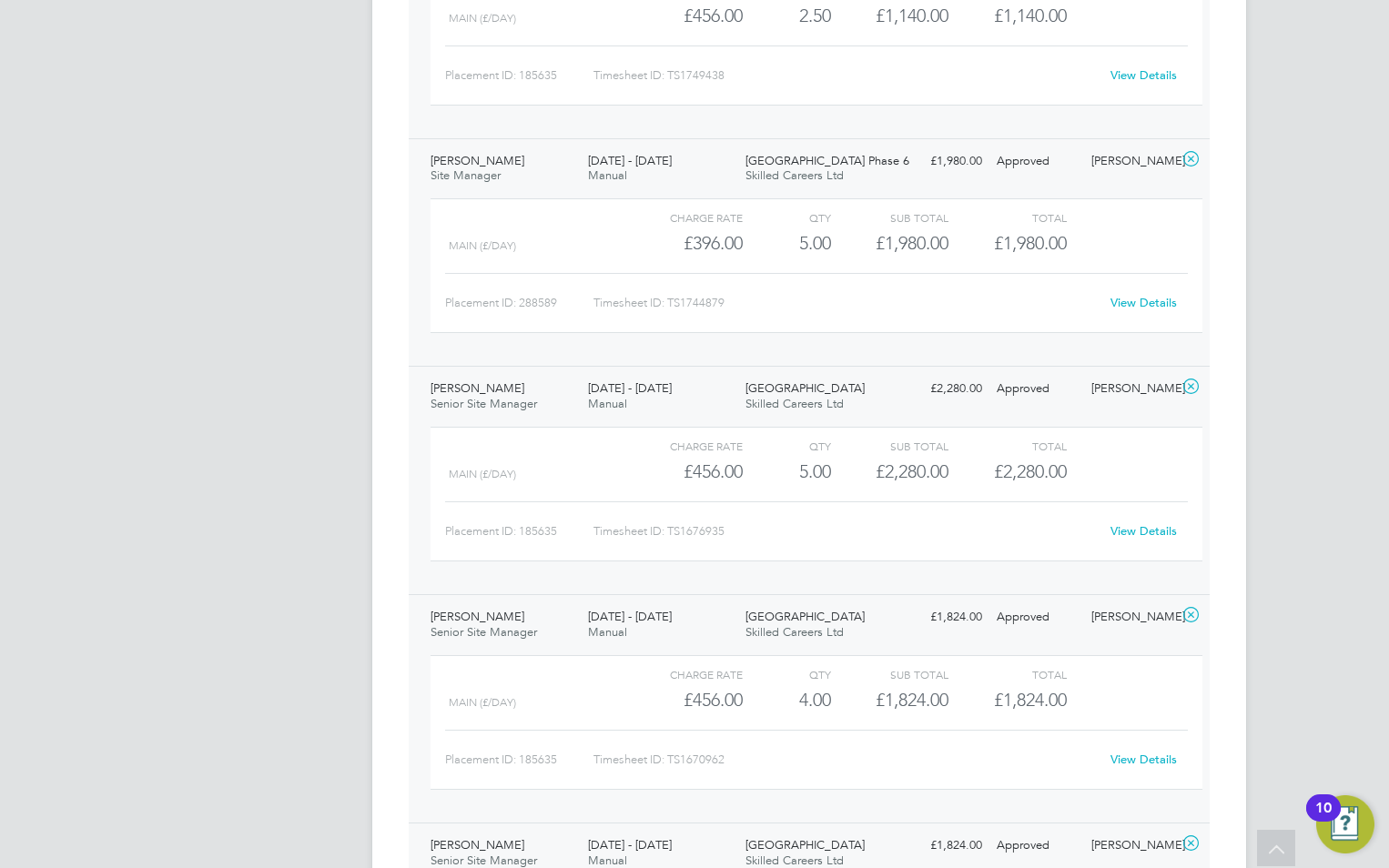
click at [711, 838] on div "10 - 16 Feb 2025 Manual" at bounding box center [659, 853] width 157 height 46
